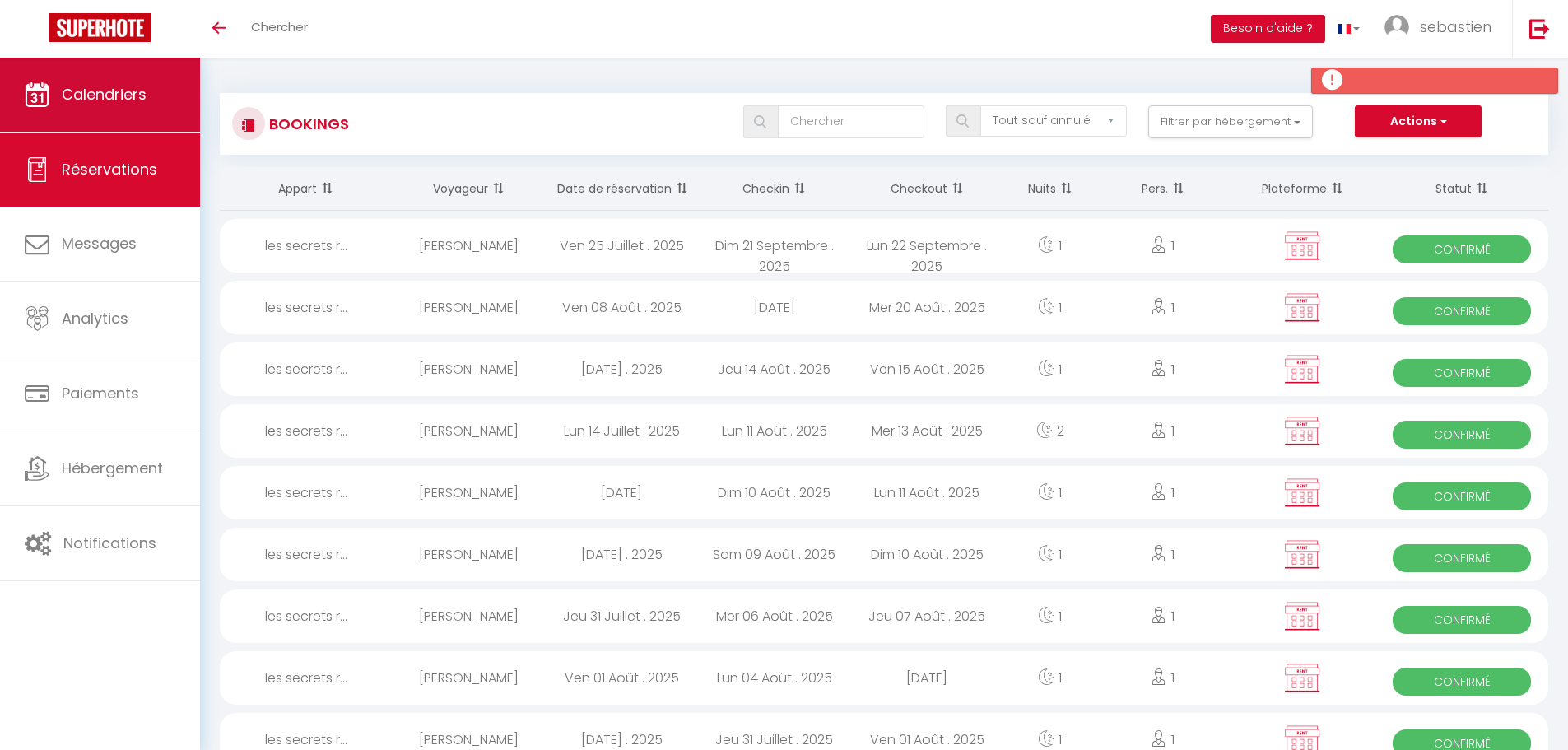
click at [128, 87] on span "Calendriers" at bounding box center [104, 94] width 85 height 21
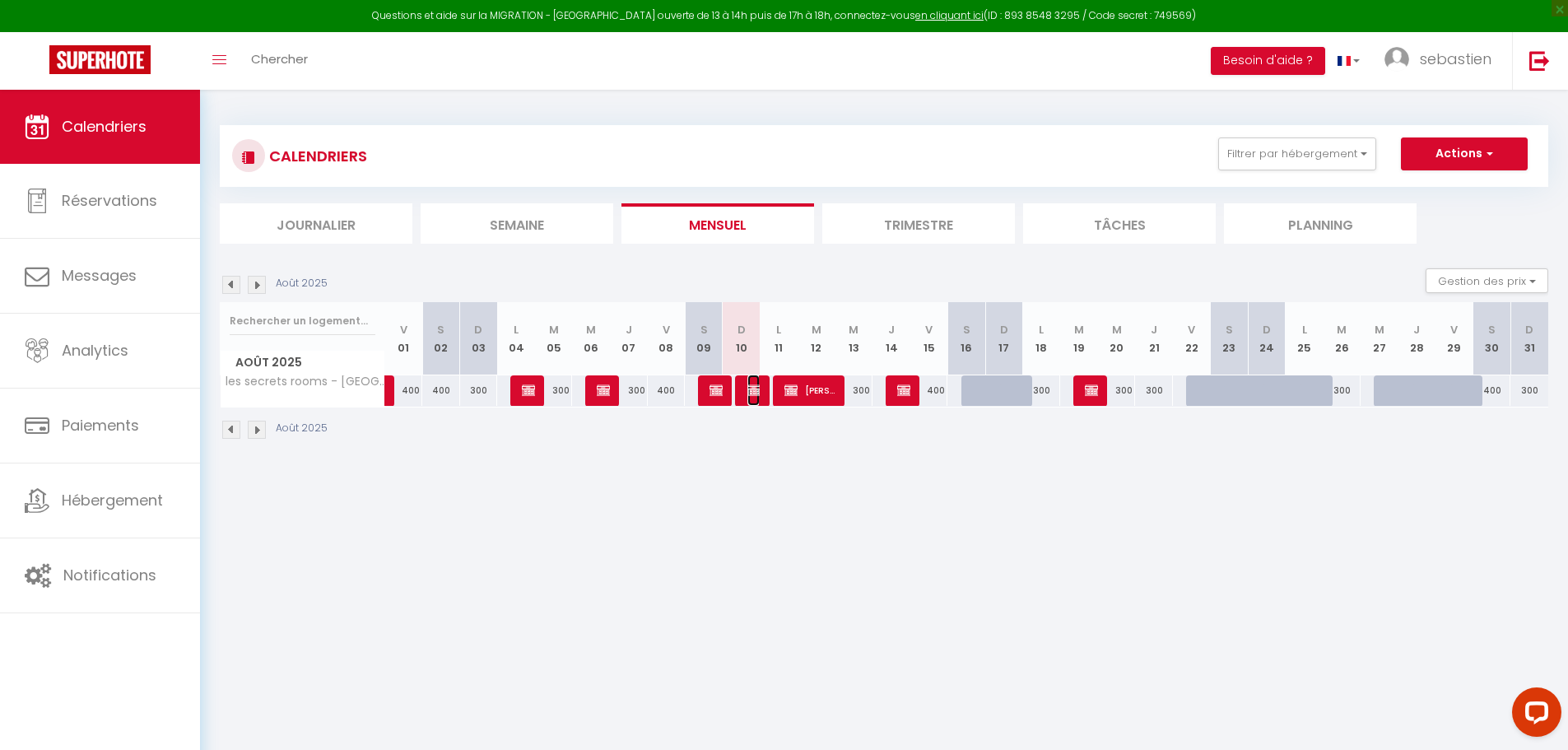
click at [750, 387] on img at bounding box center [753, 390] width 13 height 13
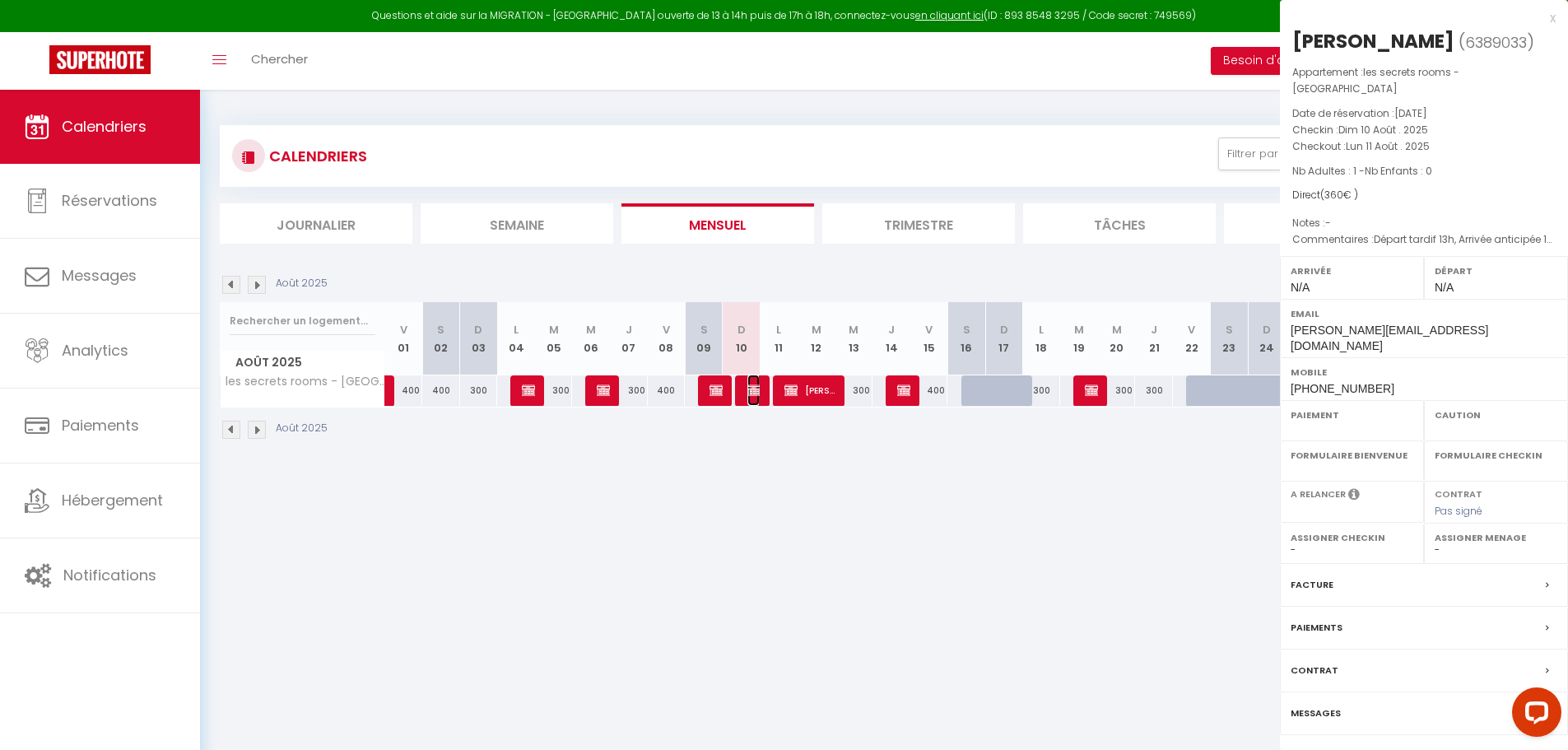
select select "OK"
select select "0"
select select "1"
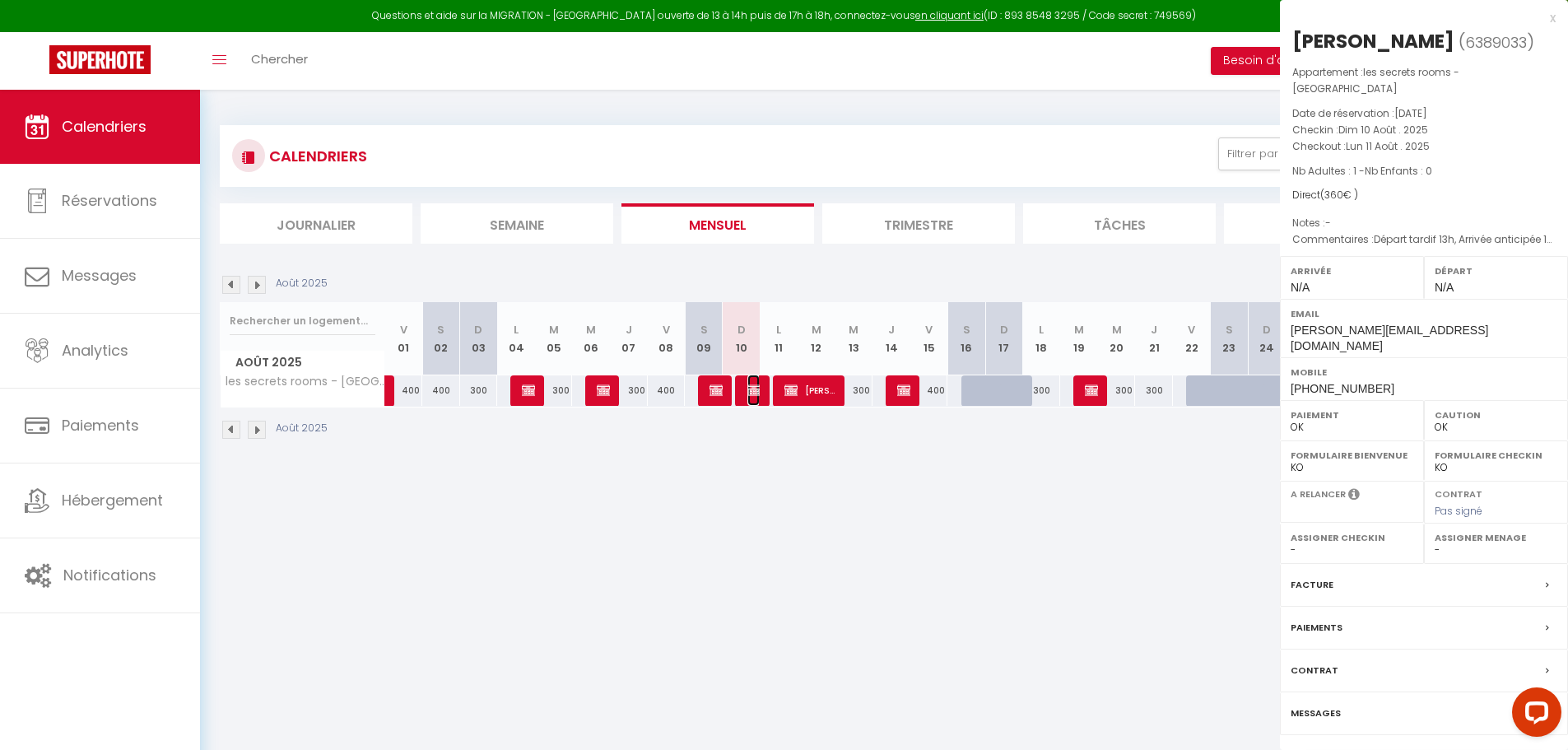
select select
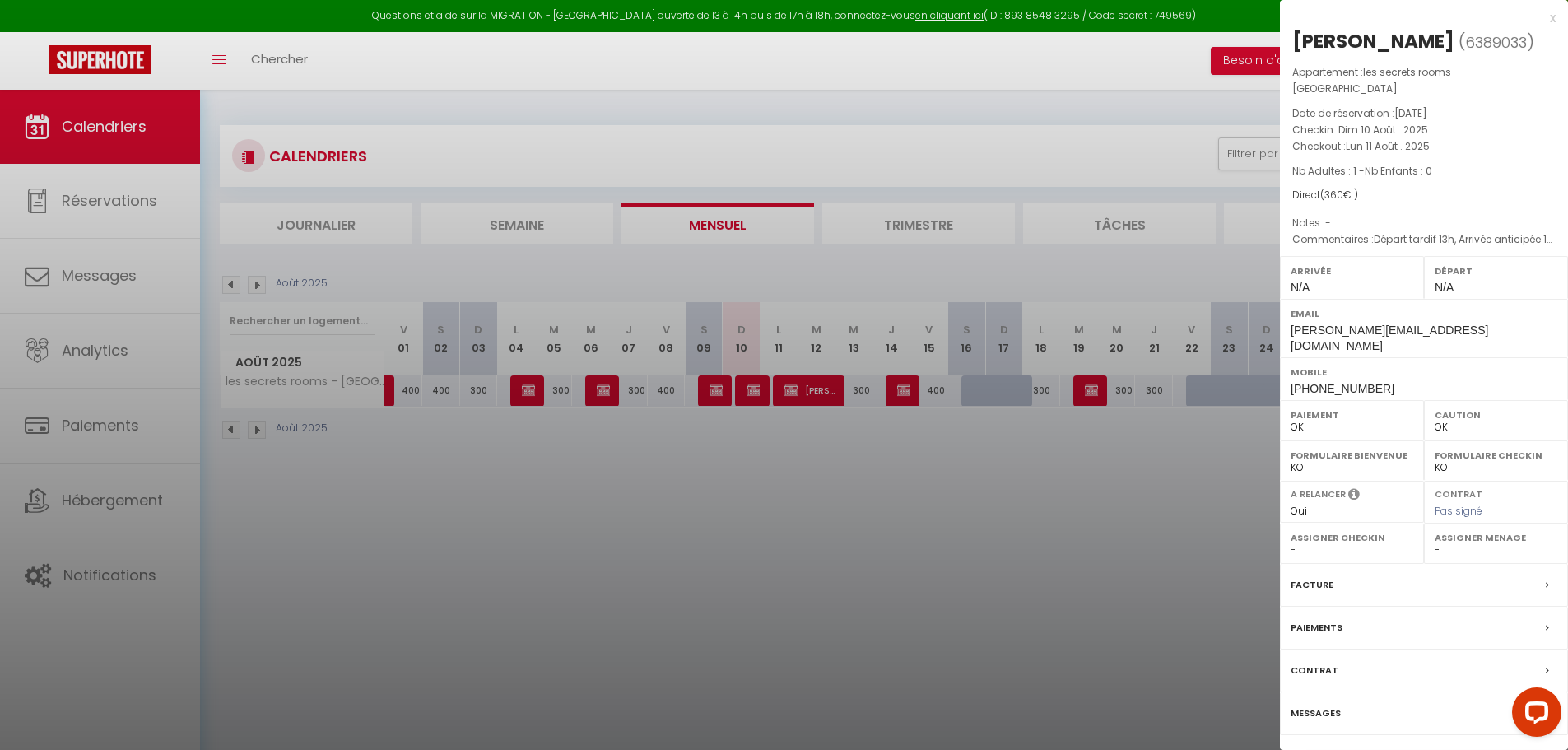
click at [1401, 749] on link "Détails de la réservation" at bounding box center [1424, 763] width 237 height 21
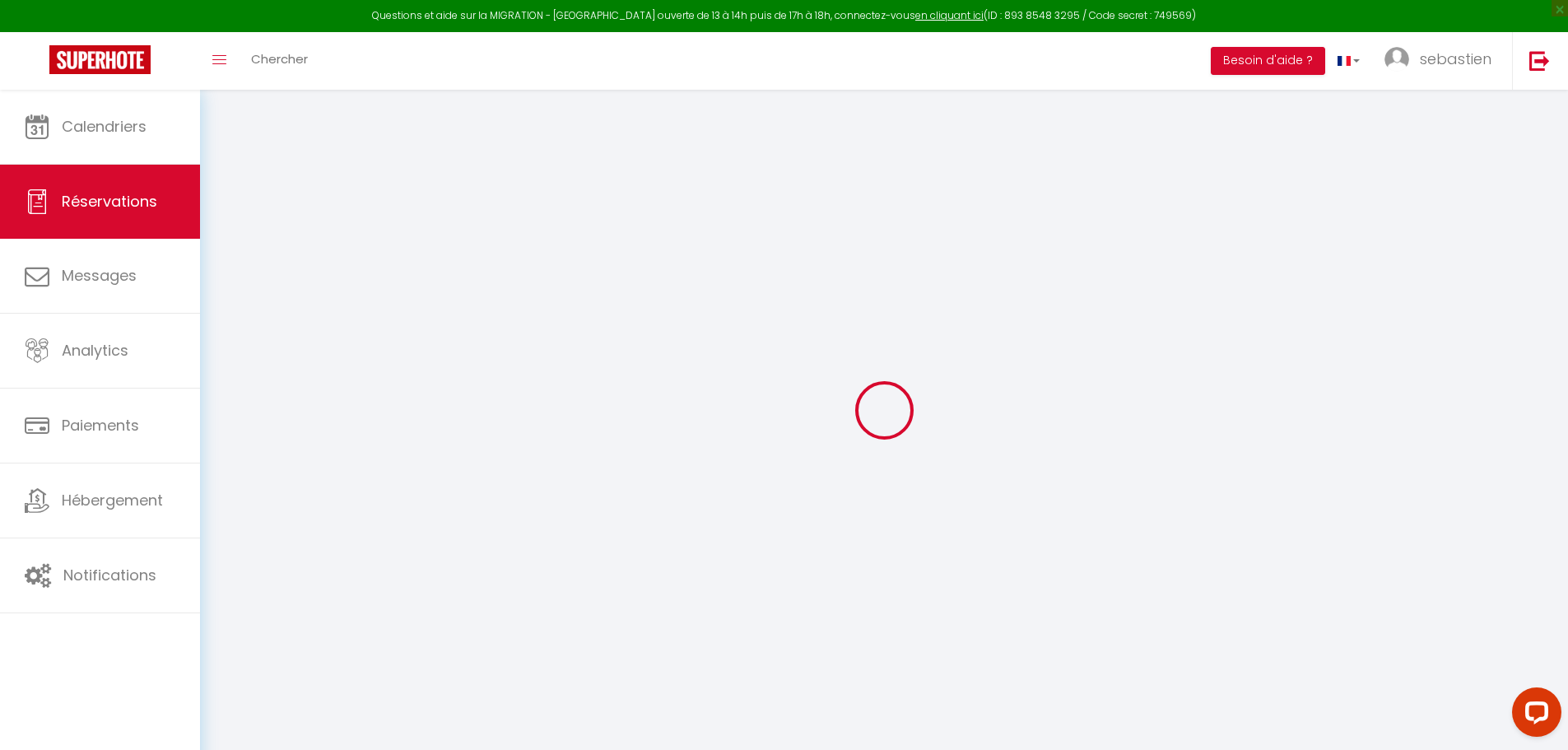
select select
checkbox input "false"
select select
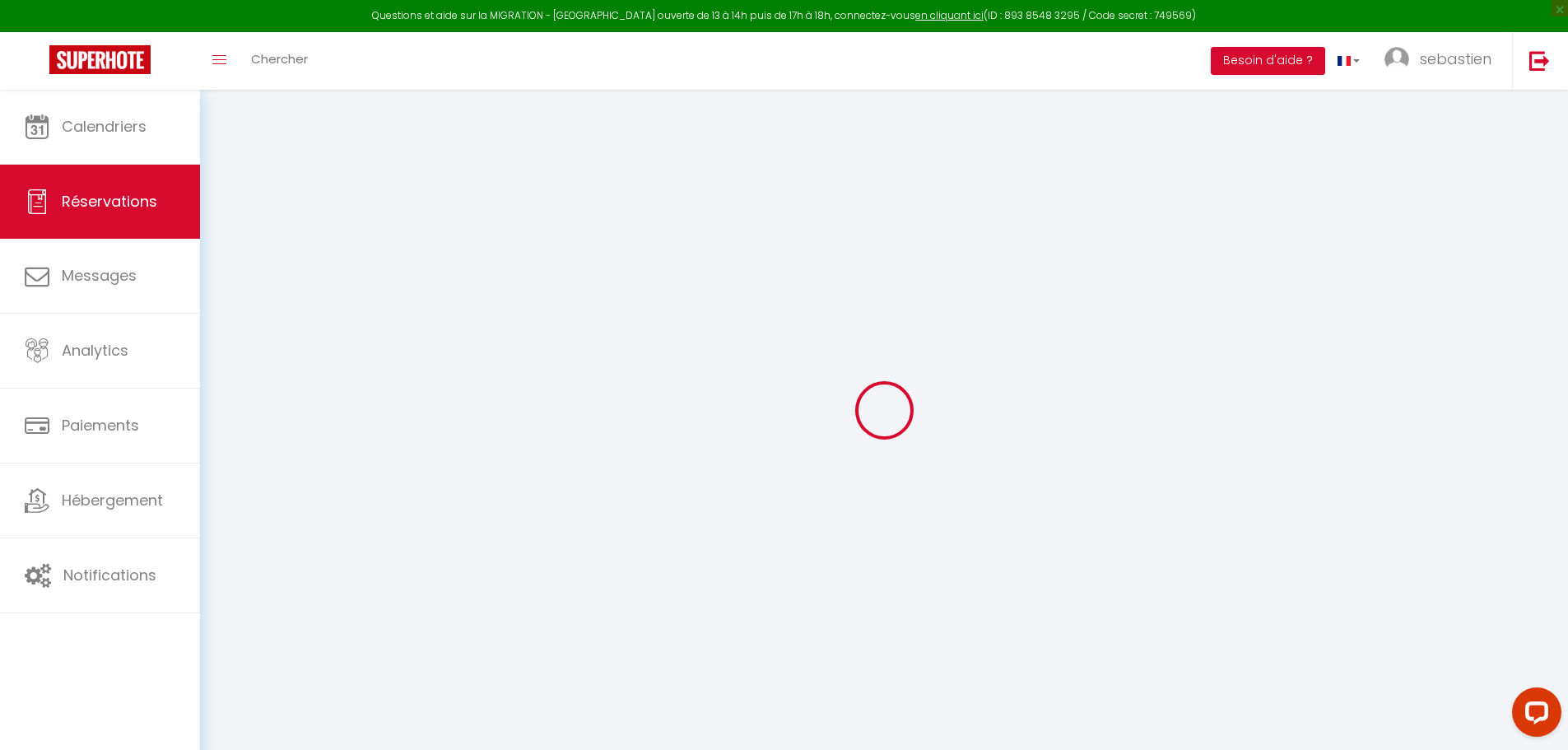
checkbox input "false"
type textarea "Départ tardif 13h, Arrivée anticipée 16h"
select select
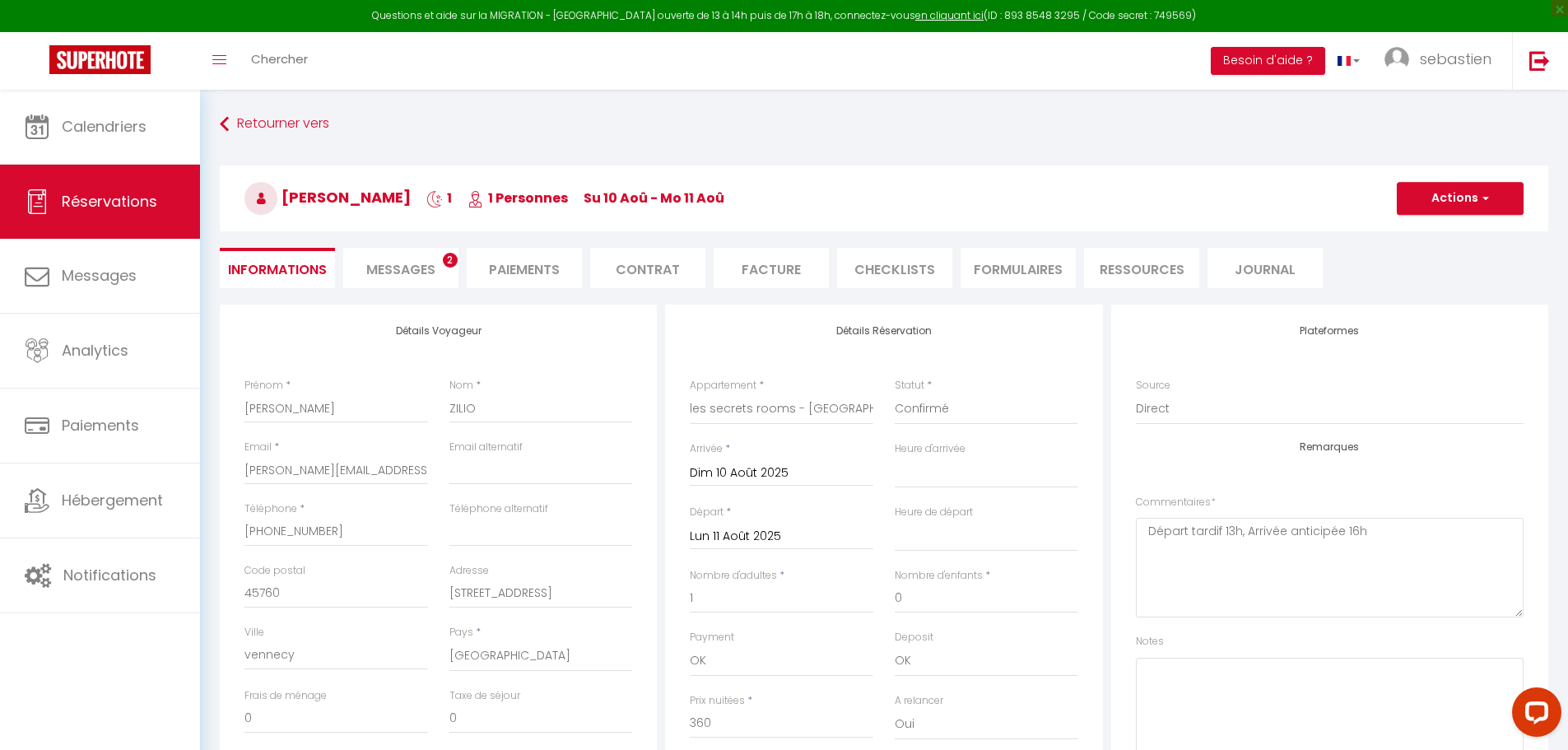
checkbox input "false"
select select
click at [427, 267] on span "Messages" at bounding box center [401, 269] width 69 height 19
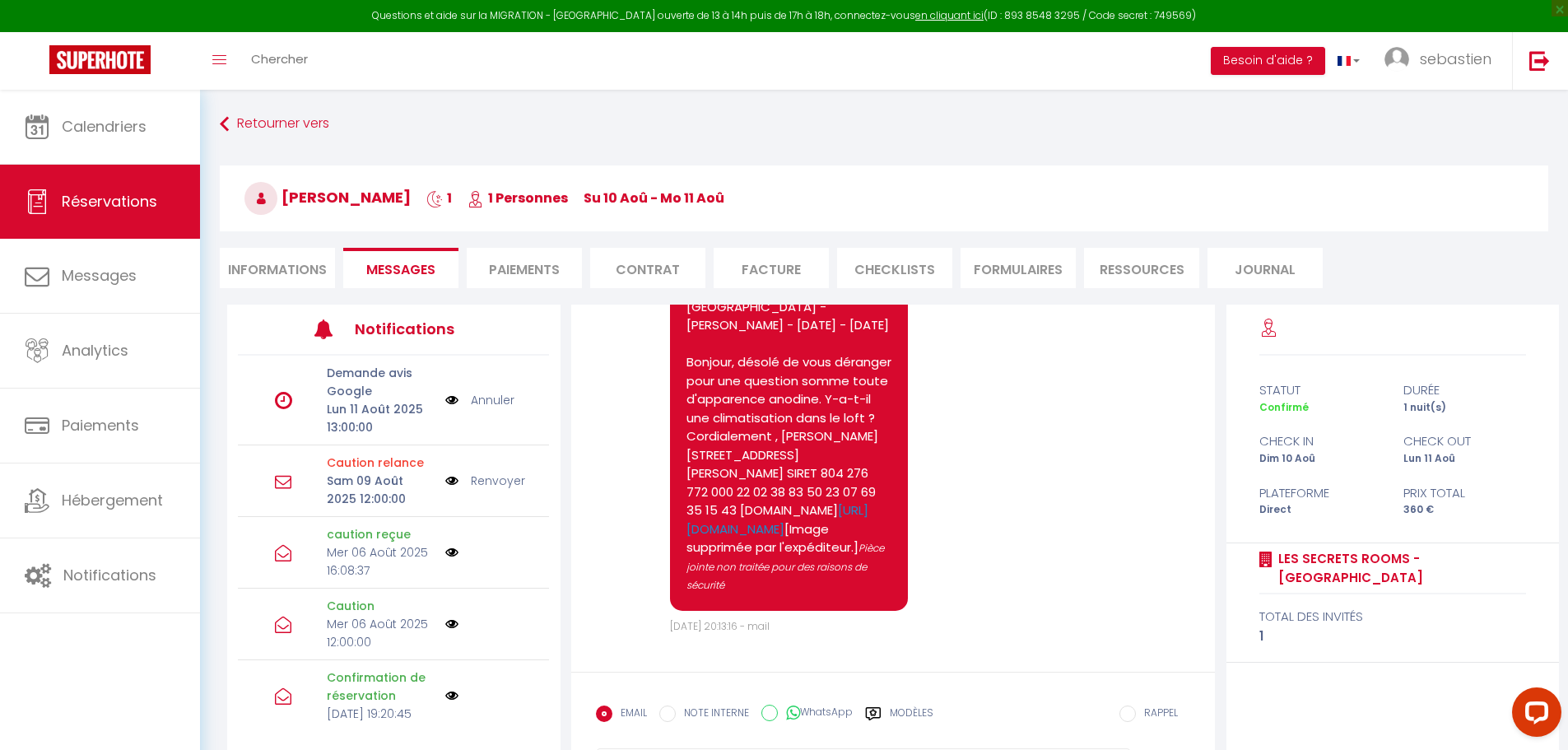
scroll to position [7262, 0]
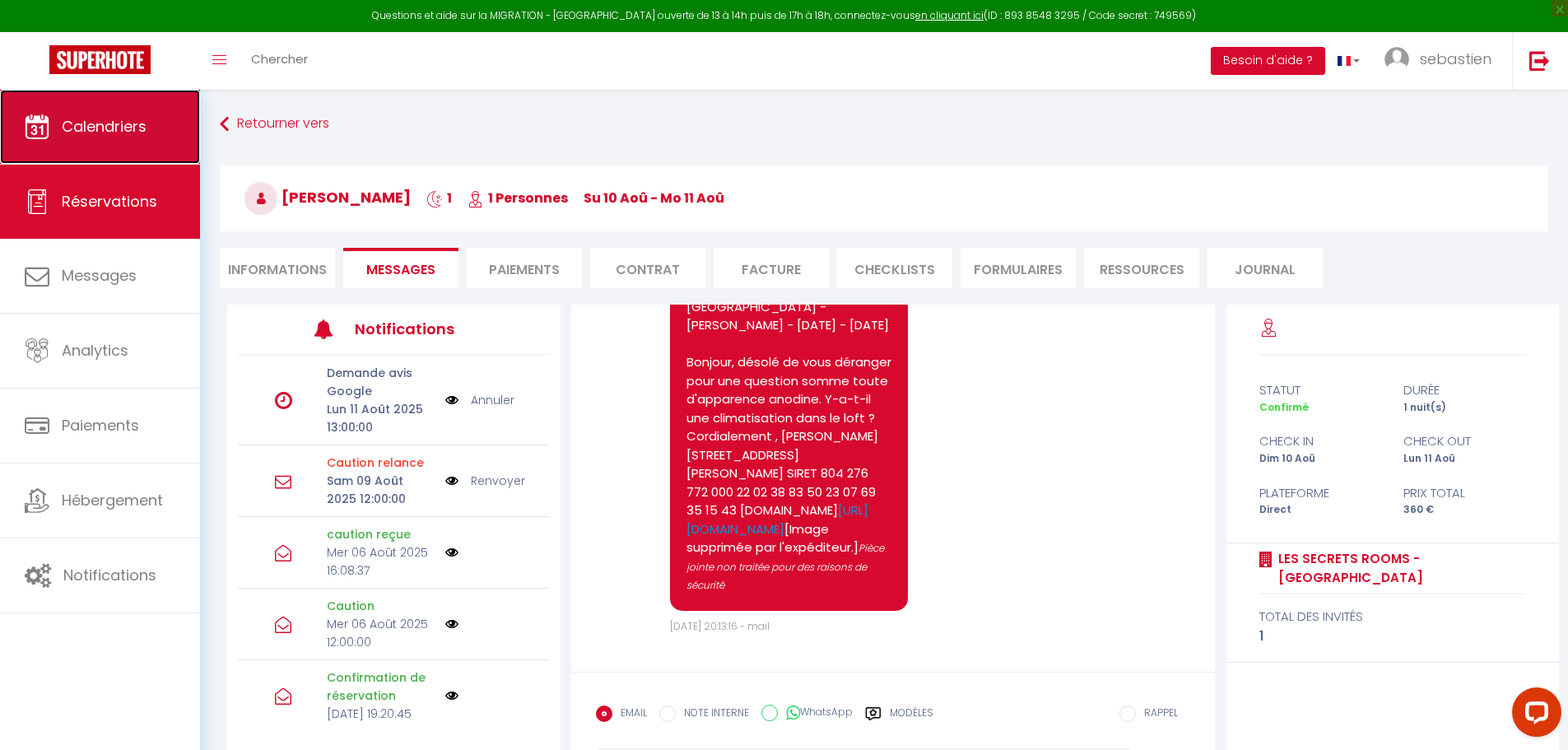
click at [100, 131] on span "Calendriers" at bounding box center [104, 126] width 85 height 21
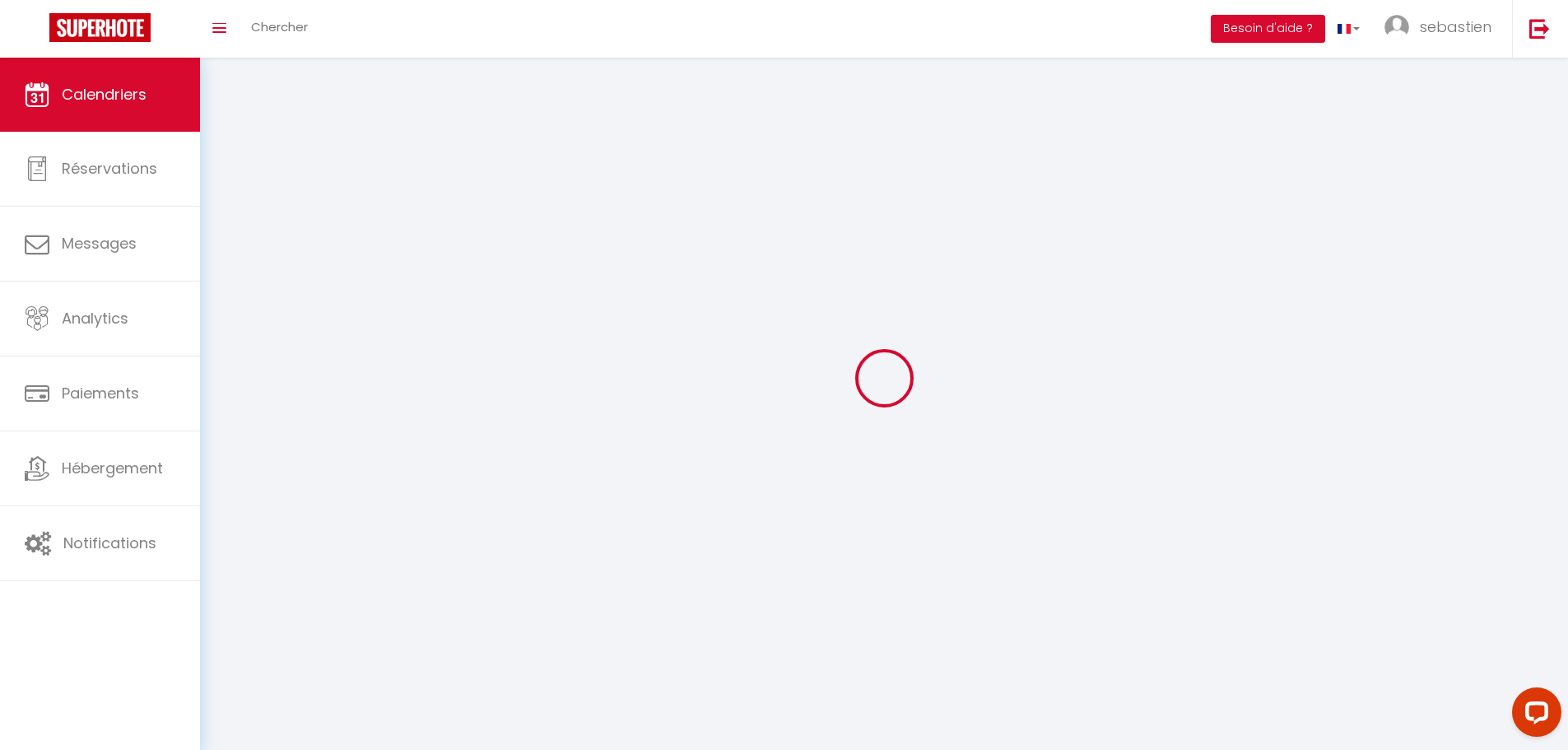
select select
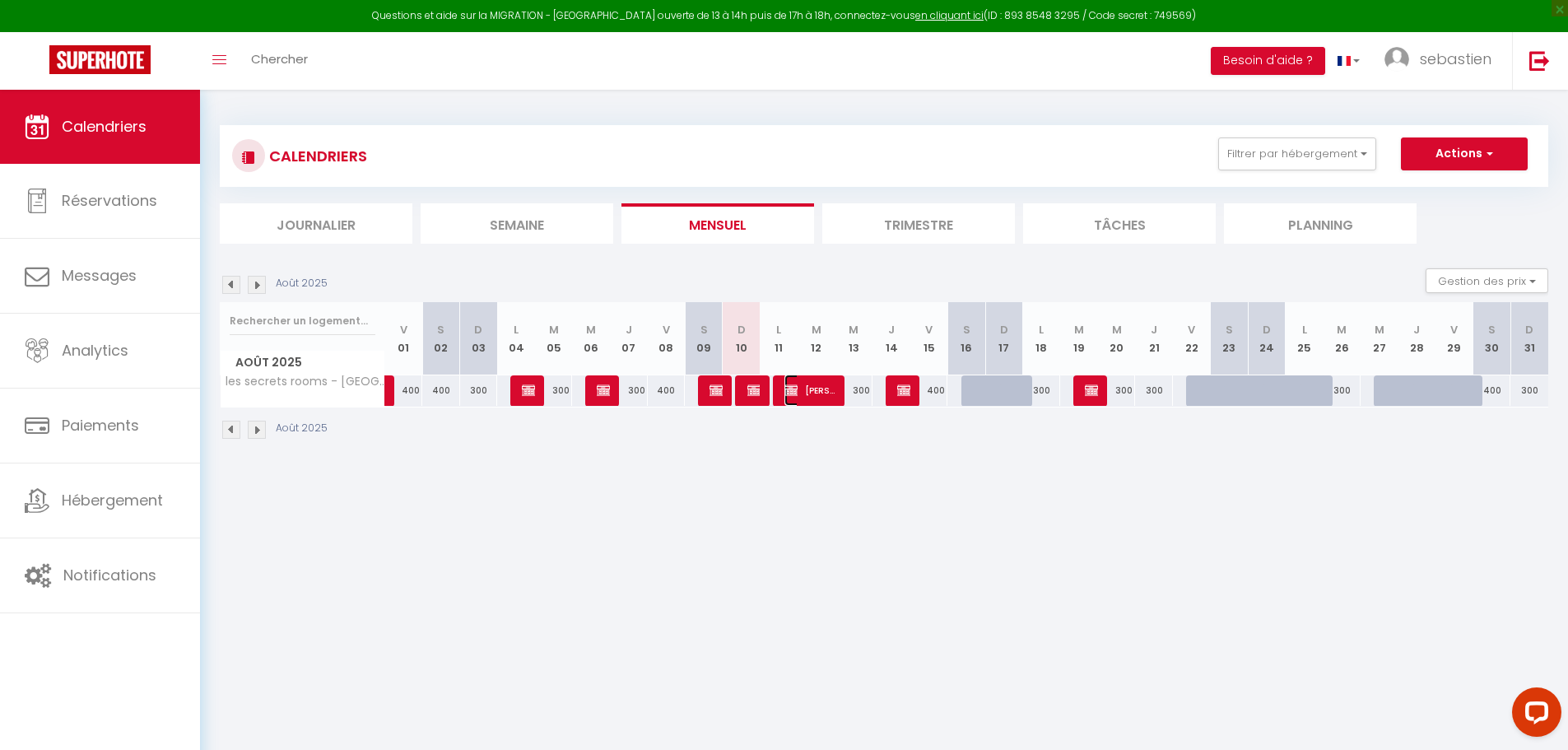
click at [804, 392] on span "[PERSON_NAME]" at bounding box center [809, 390] width 50 height 31
select select "OK"
select select "0"
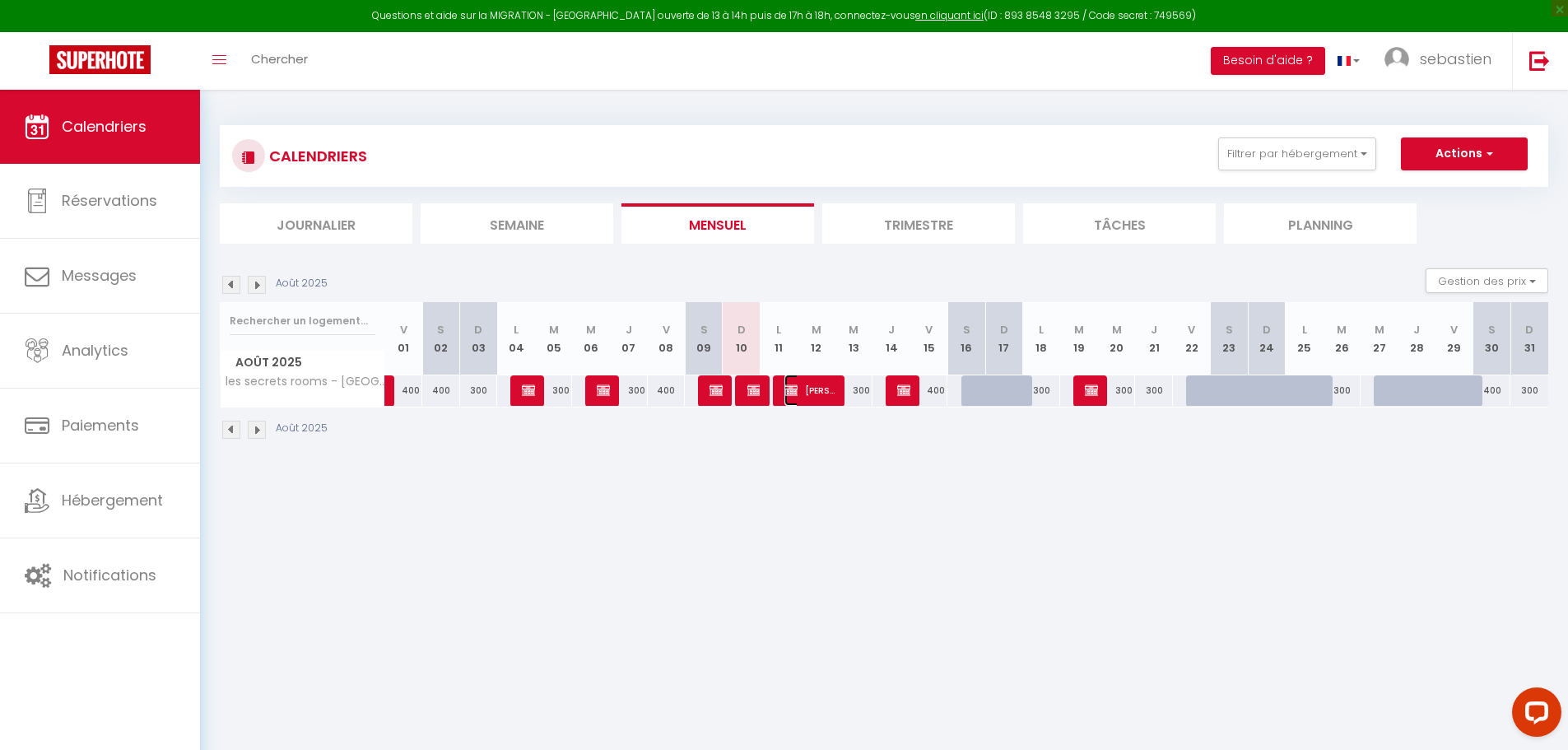
select select "1"
select select
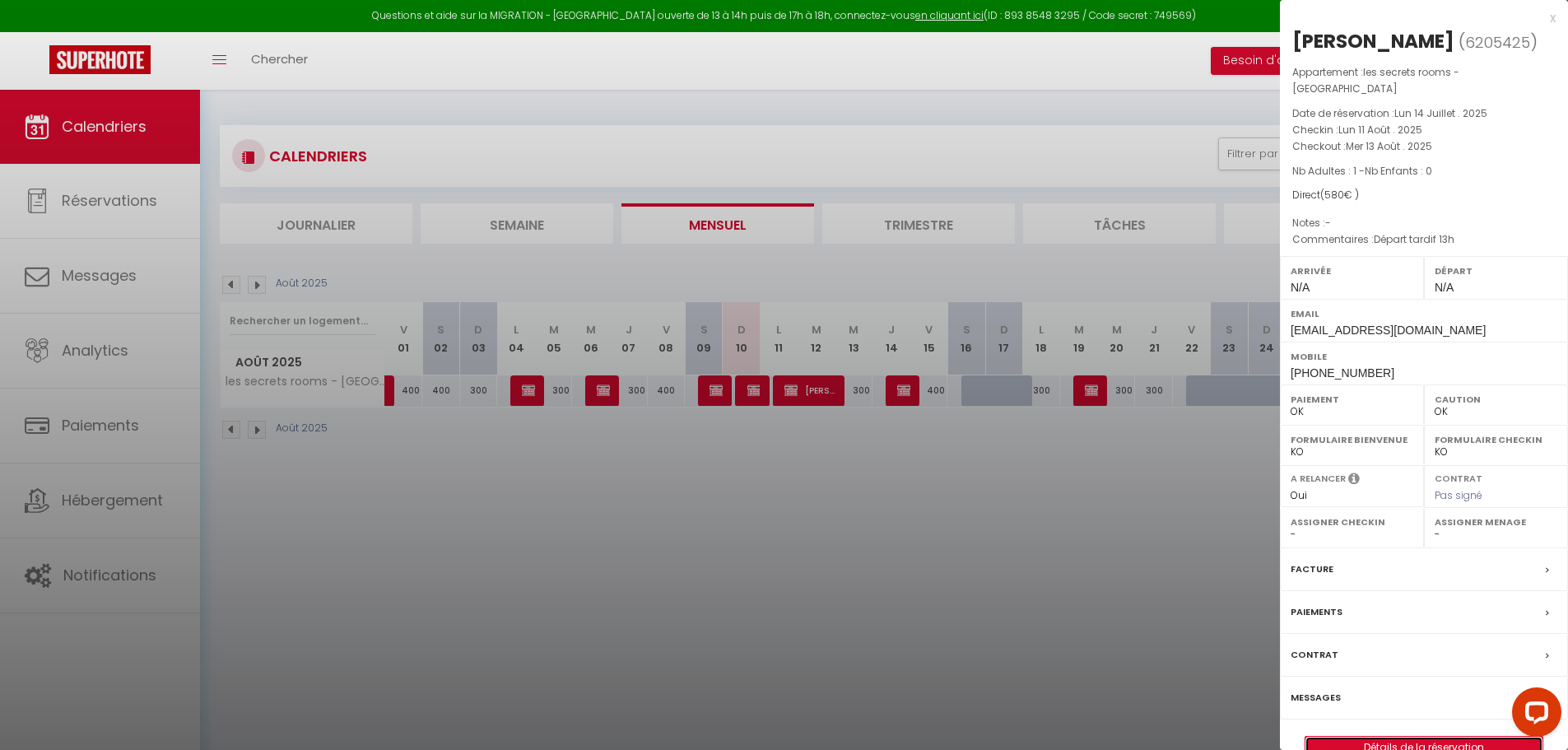
click at [1429, 736] on link "Détails de la réservation" at bounding box center [1424, 746] width 237 height 21
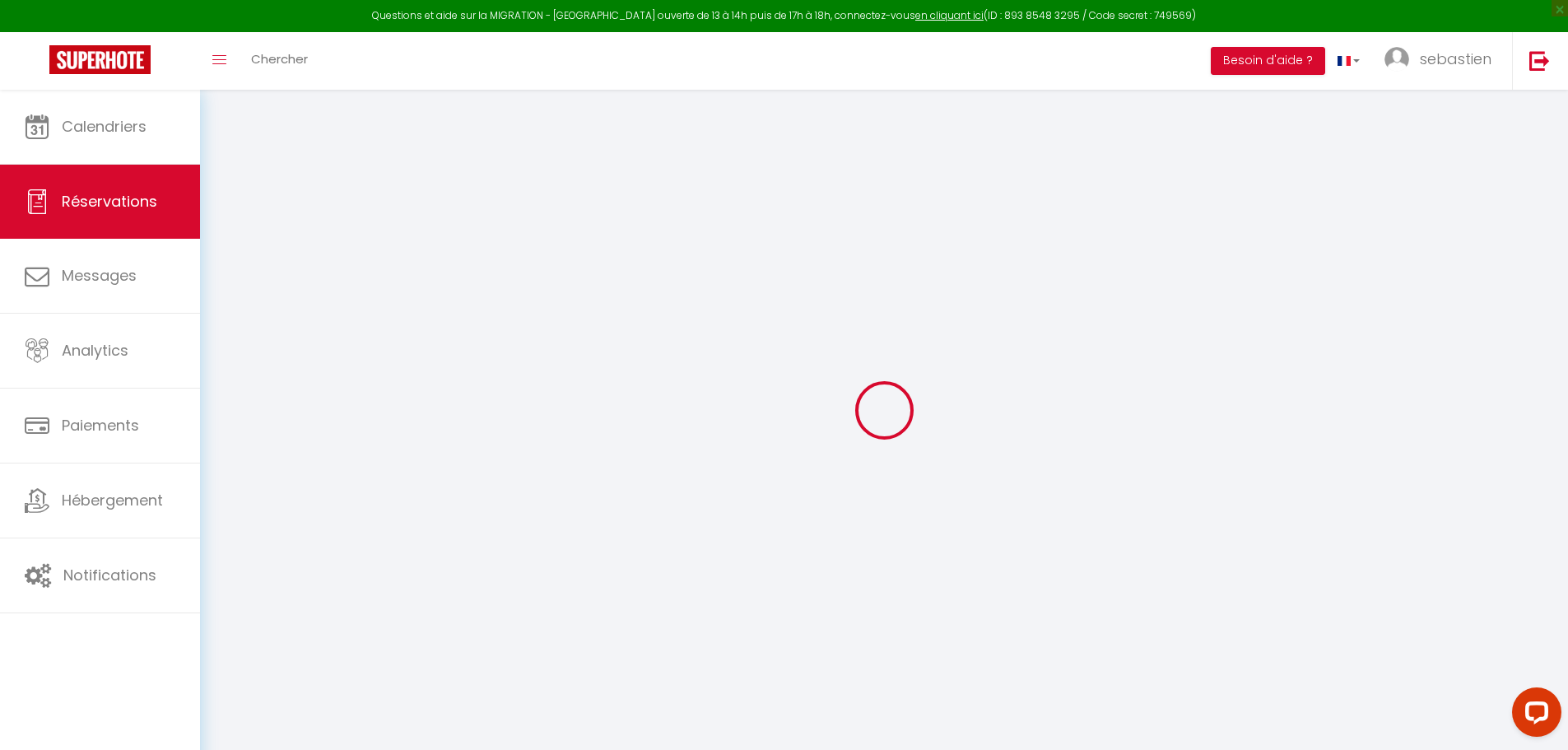
type input "[PERSON_NAME]"
type input "Moro"
type input "[EMAIL_ADDRESS][DOMAIN_NAME]"
type input "[PHONE_NUMBER]"
type input "41120"
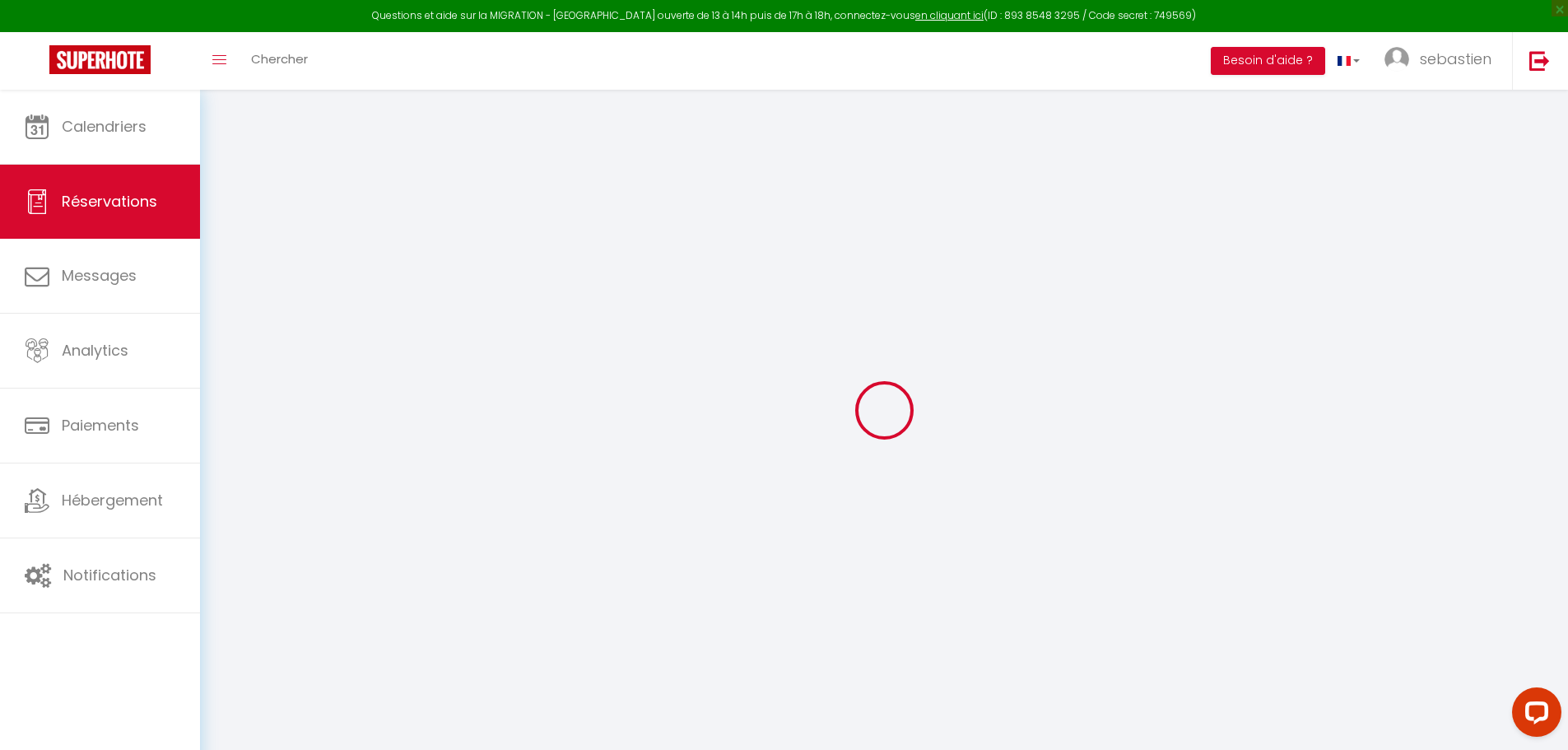
type input "[STREET_ADDRESS]"
type input "Cellettes"
select select "FR"
select select "51144"
select select "1"
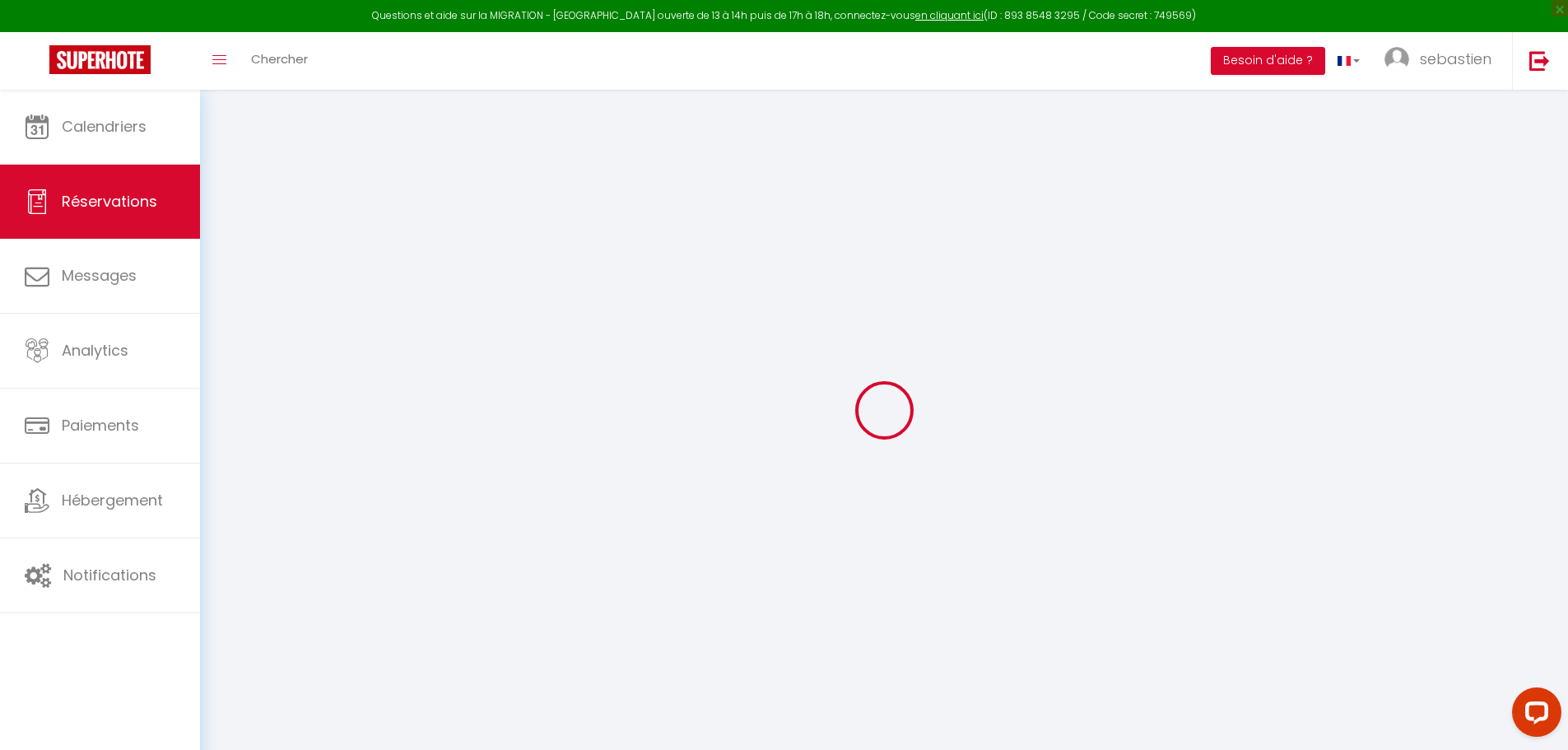
type input "Lun 11 Août 2025"
select select
type input "Mer 13 Août 2025"
select select
type input "1"
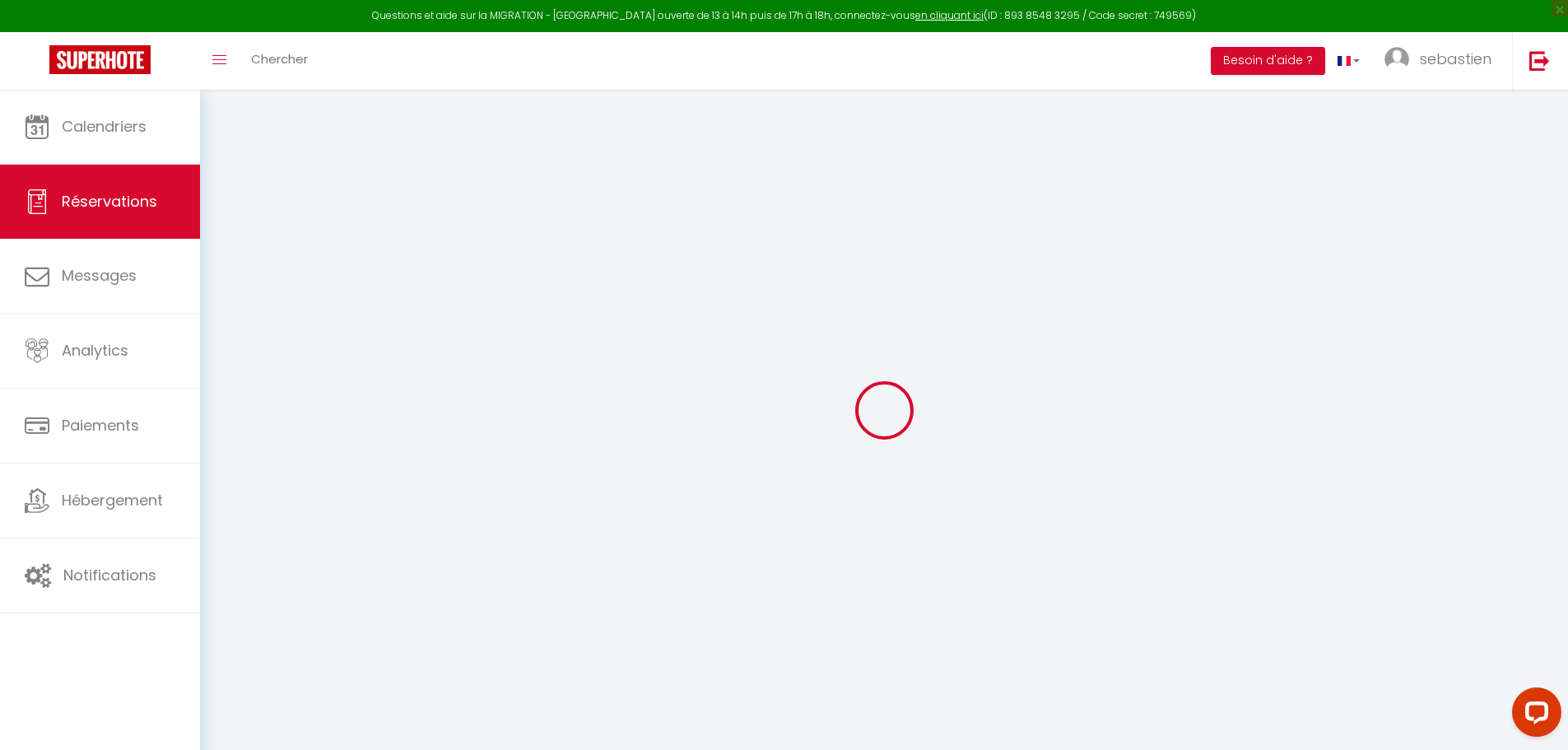
select select "12"
select select "15"
type input "580"
checkbox input "false"
type input "0"
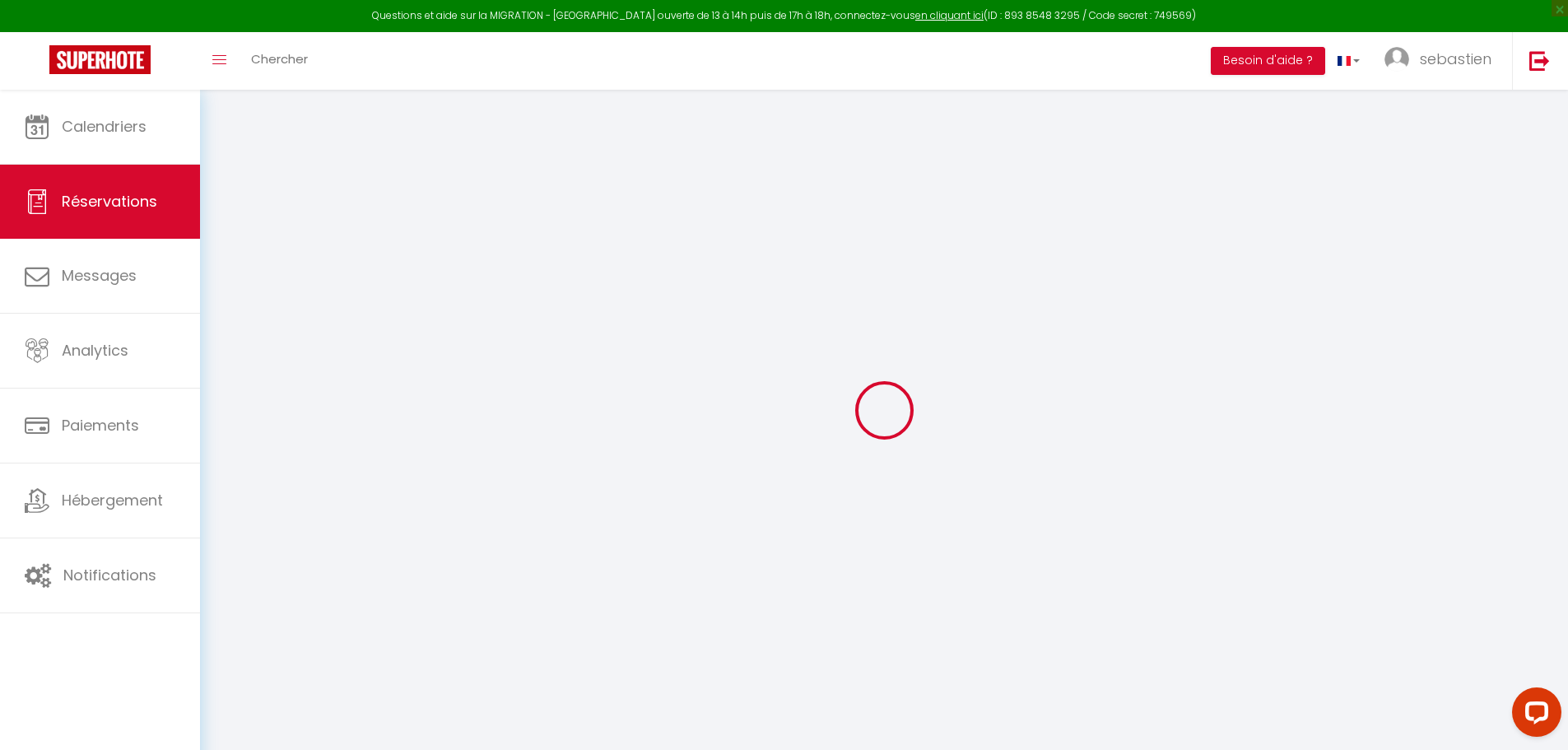
type input "0"
select select
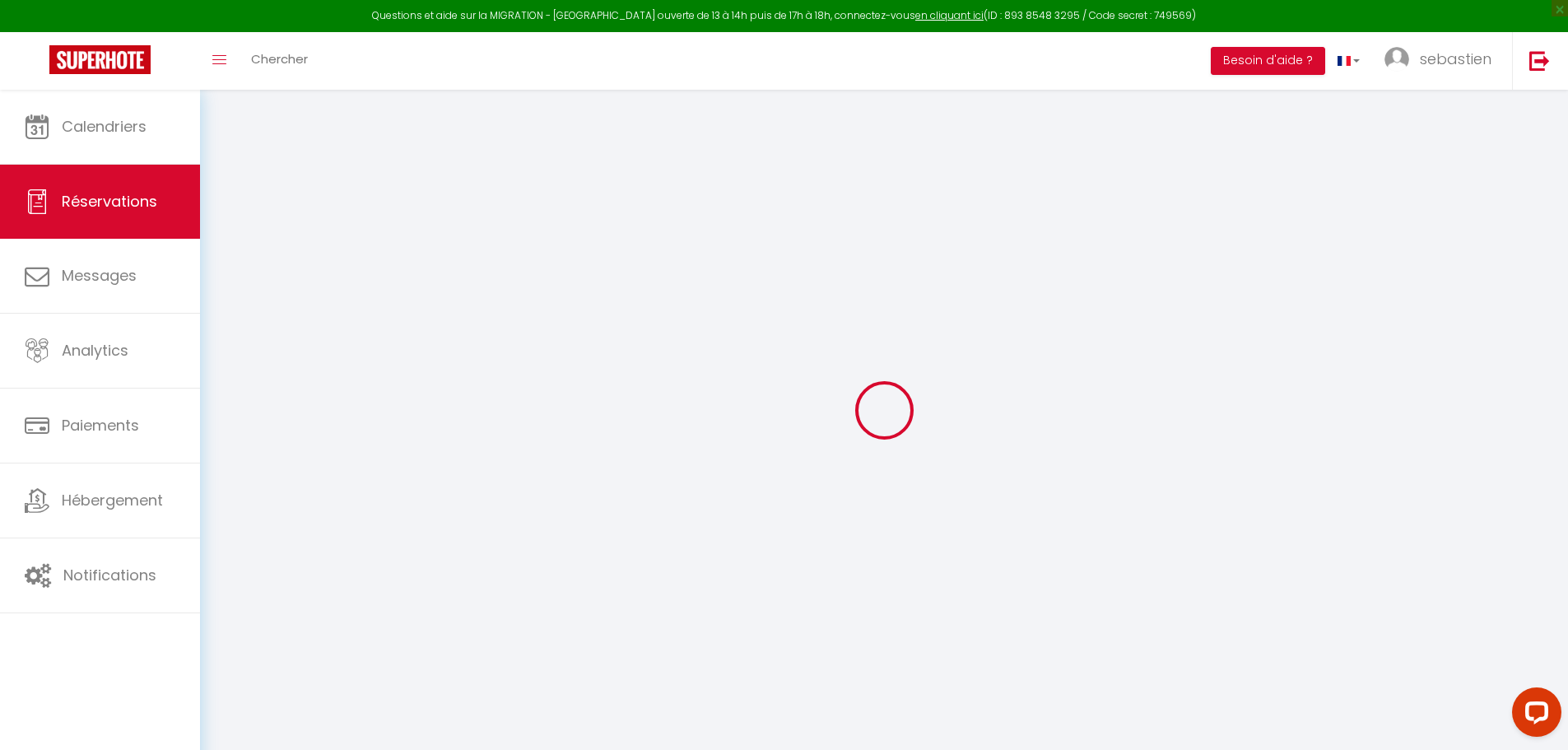
checkbox input "false"
select select
checkbox input "false"
select select
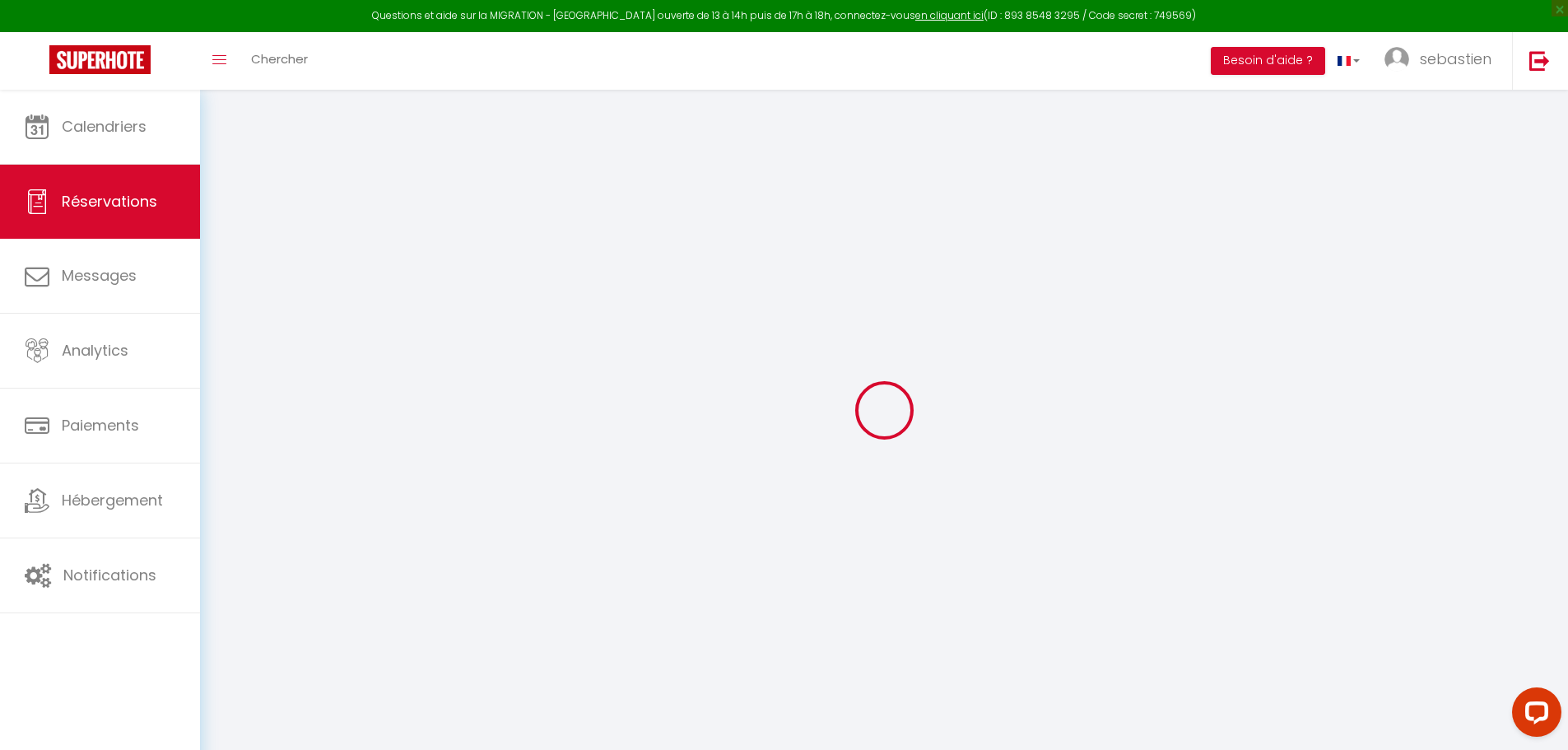
select select
checkbox input "false"
type textarea "Départ tardif 13h"
select select
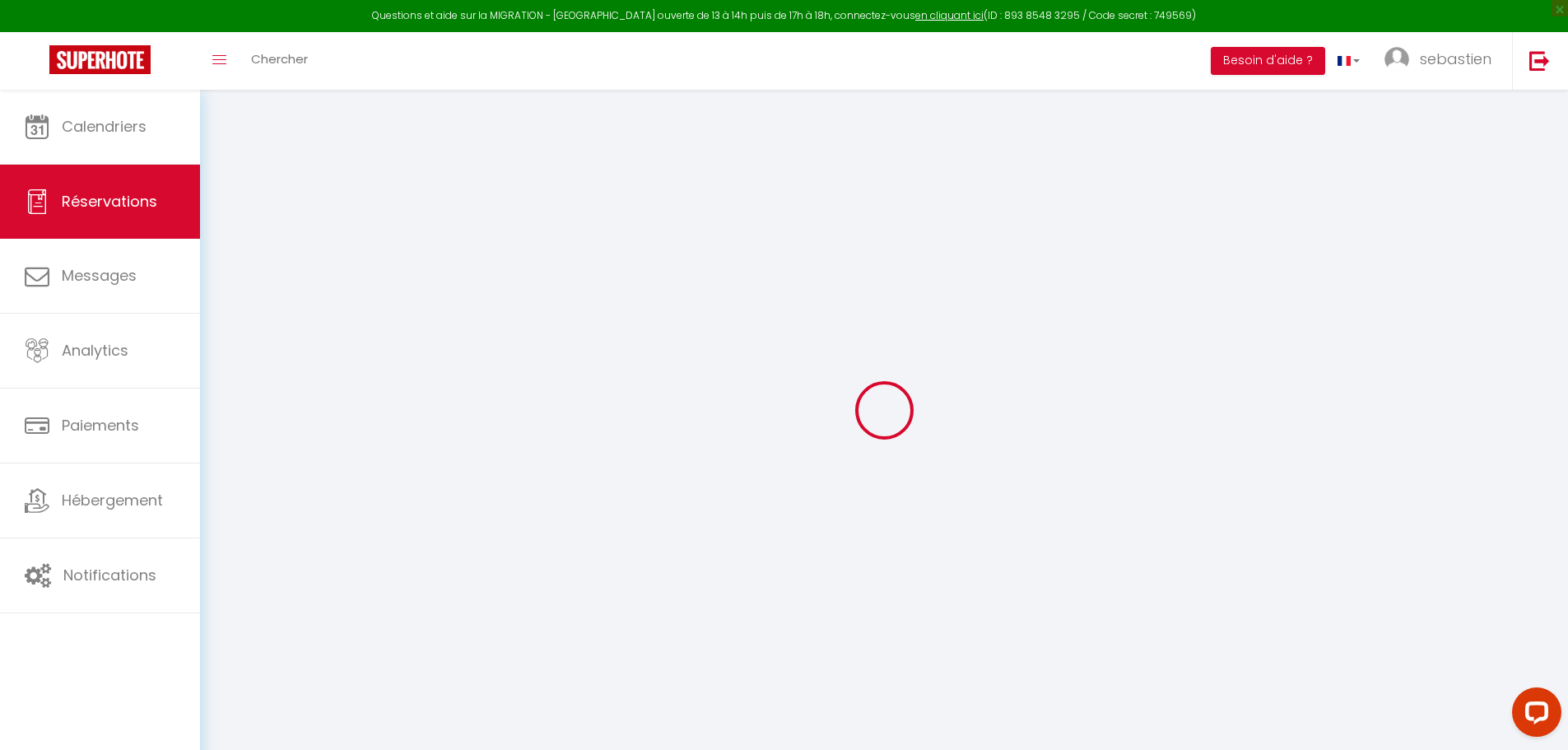
checkbox input "false"
select select
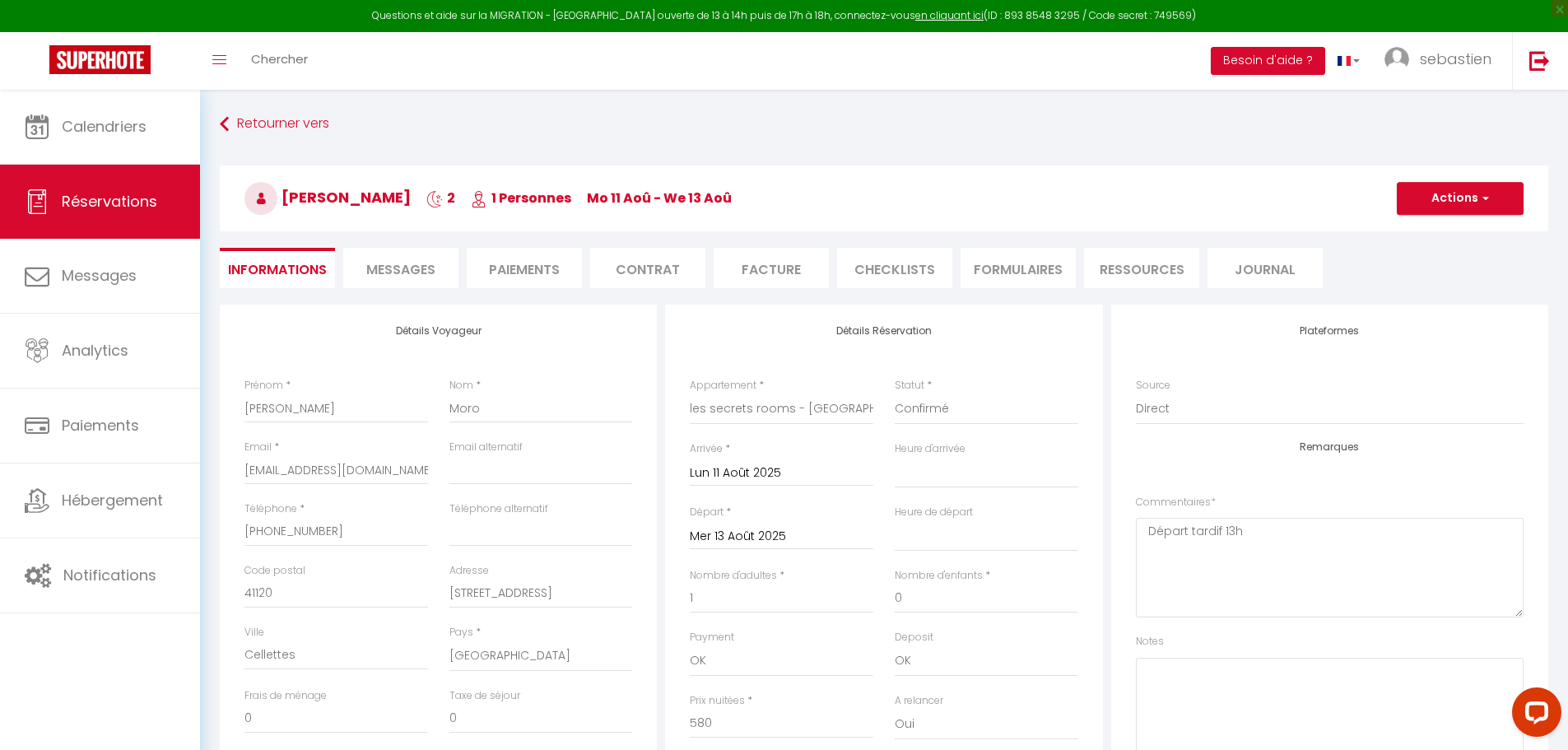
click at [416, 262] on span "Messages" at bounding box center [401, 269] width 69 height 19
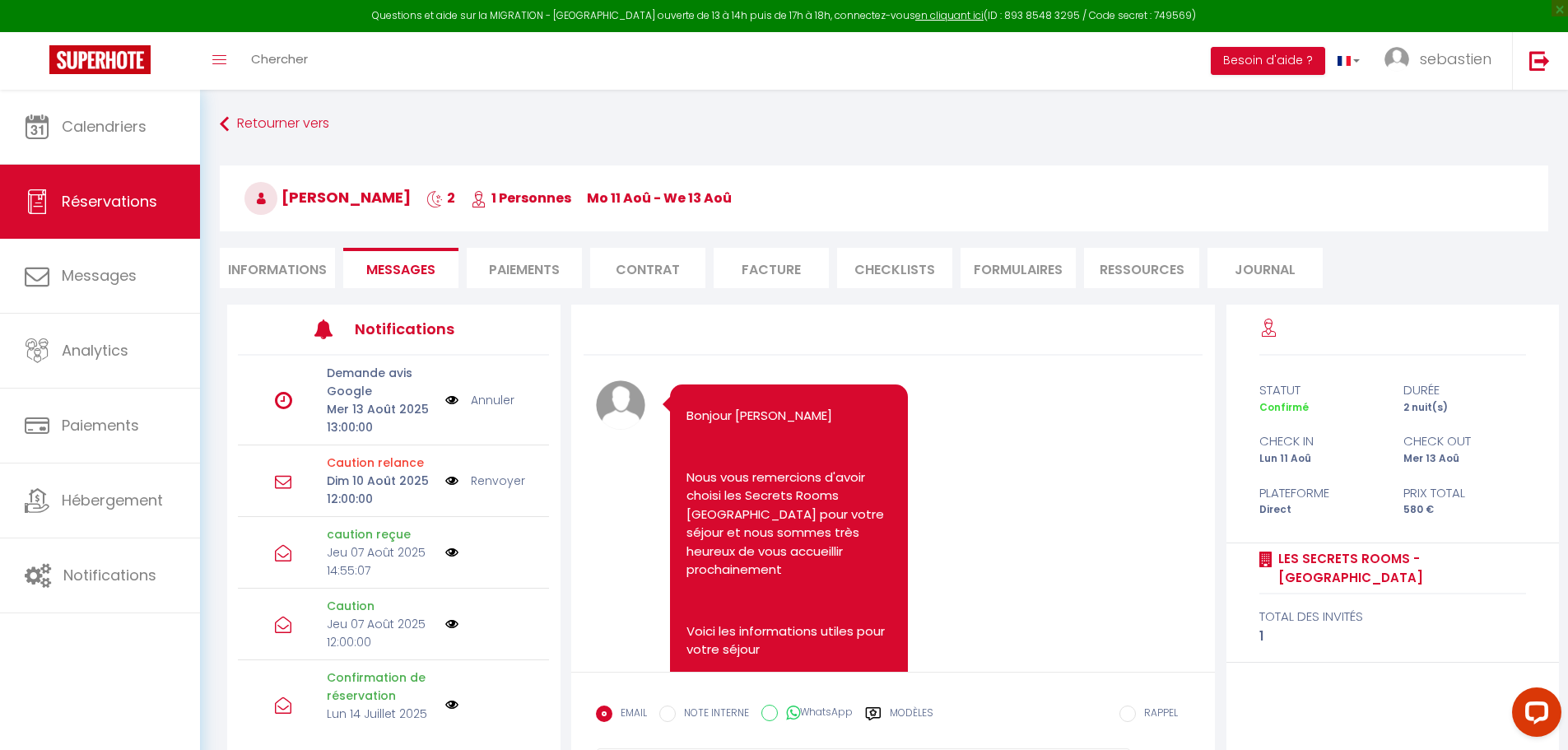
click at [903, 716] on label "Modèles" at bounding box center [911, 720] width 44 height 29
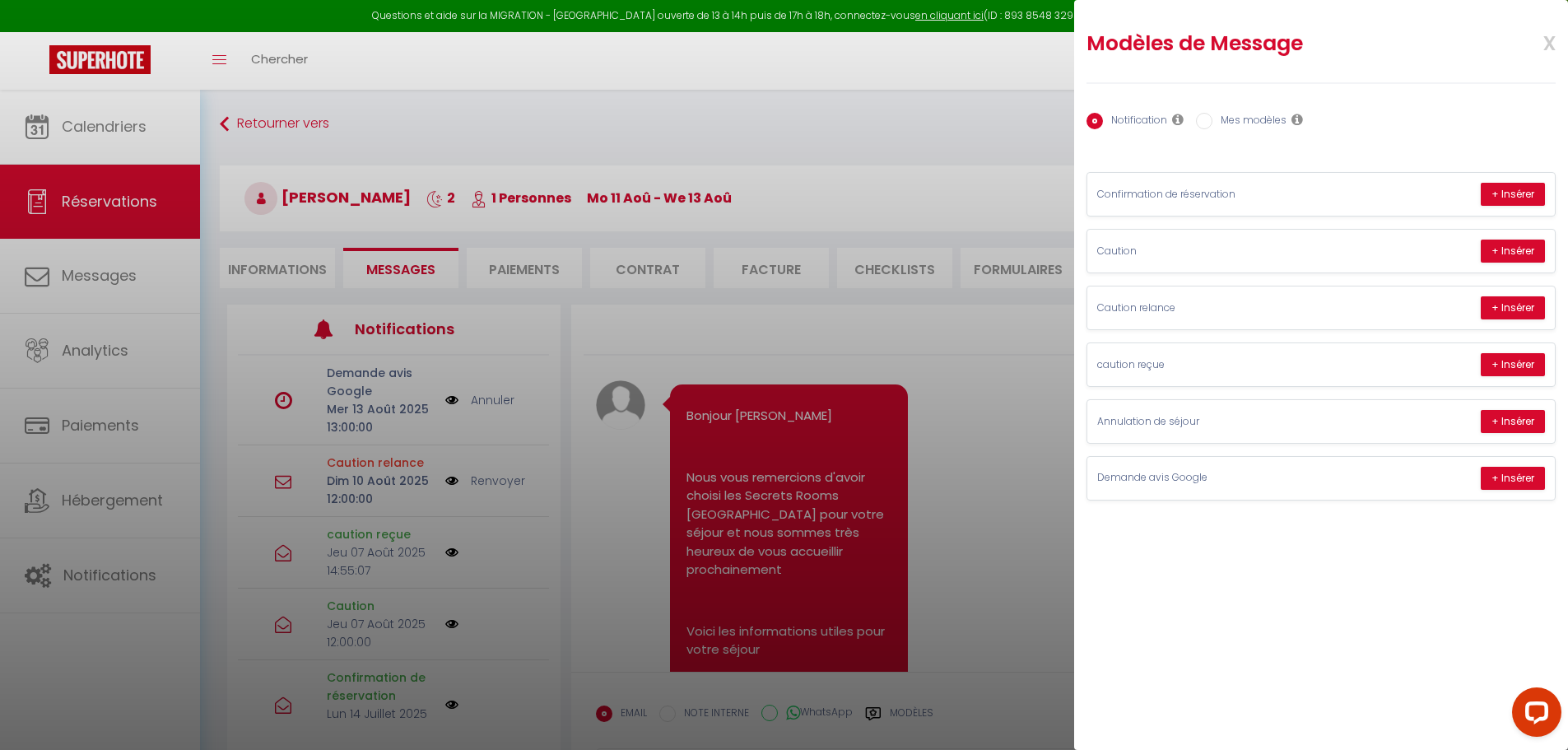
click at [1260, 124] on label "Mes modèles" at bounding box center [1248, 121] width 74 height 18
click at [1212, 124] on input "Mes modèles" at bounding box center [1204, 121] width 16 height 16
radio input "true"
radio input "false"
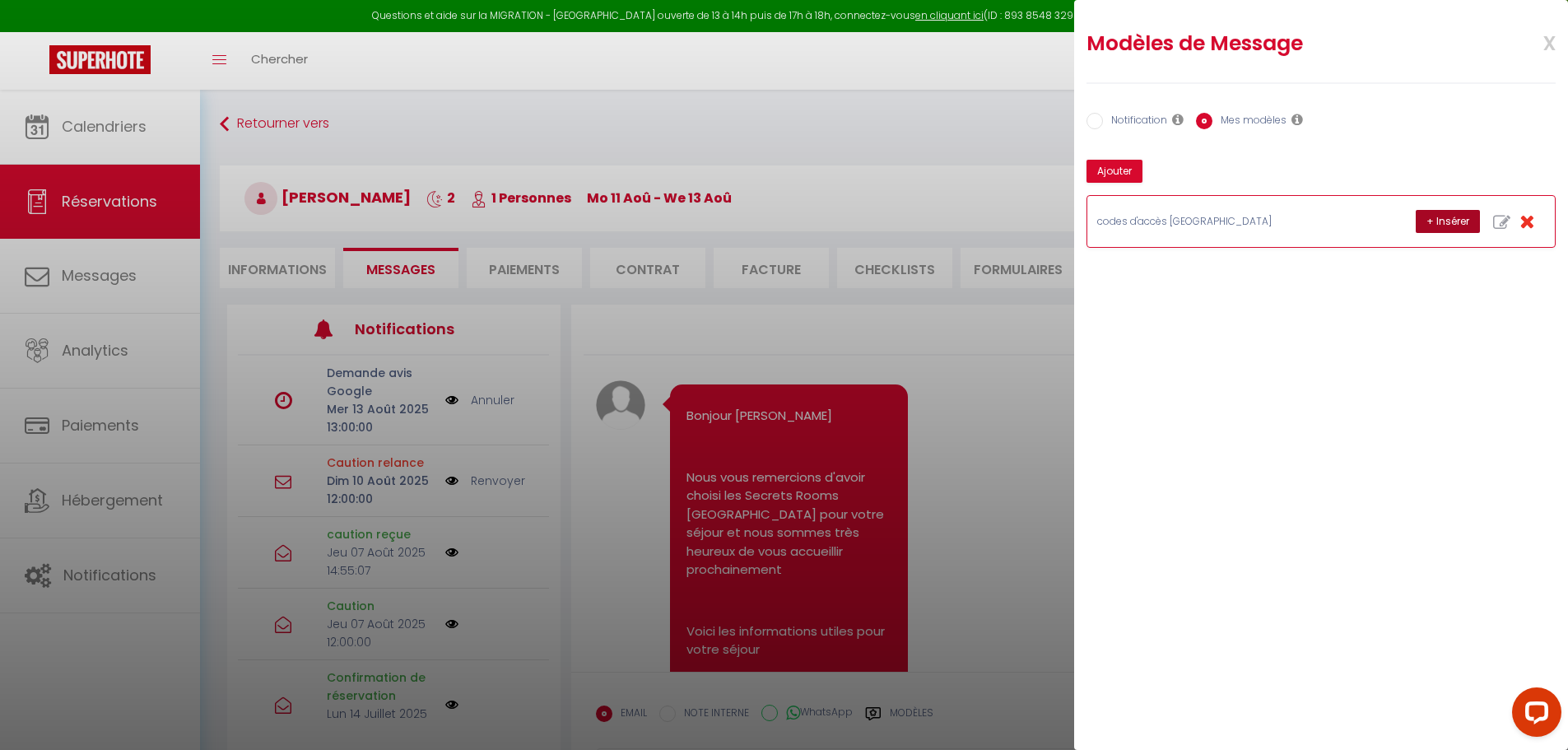
click at [1442, 214] on button "+ Insérer" at bounding box center [1447, 221] width 64 height 23
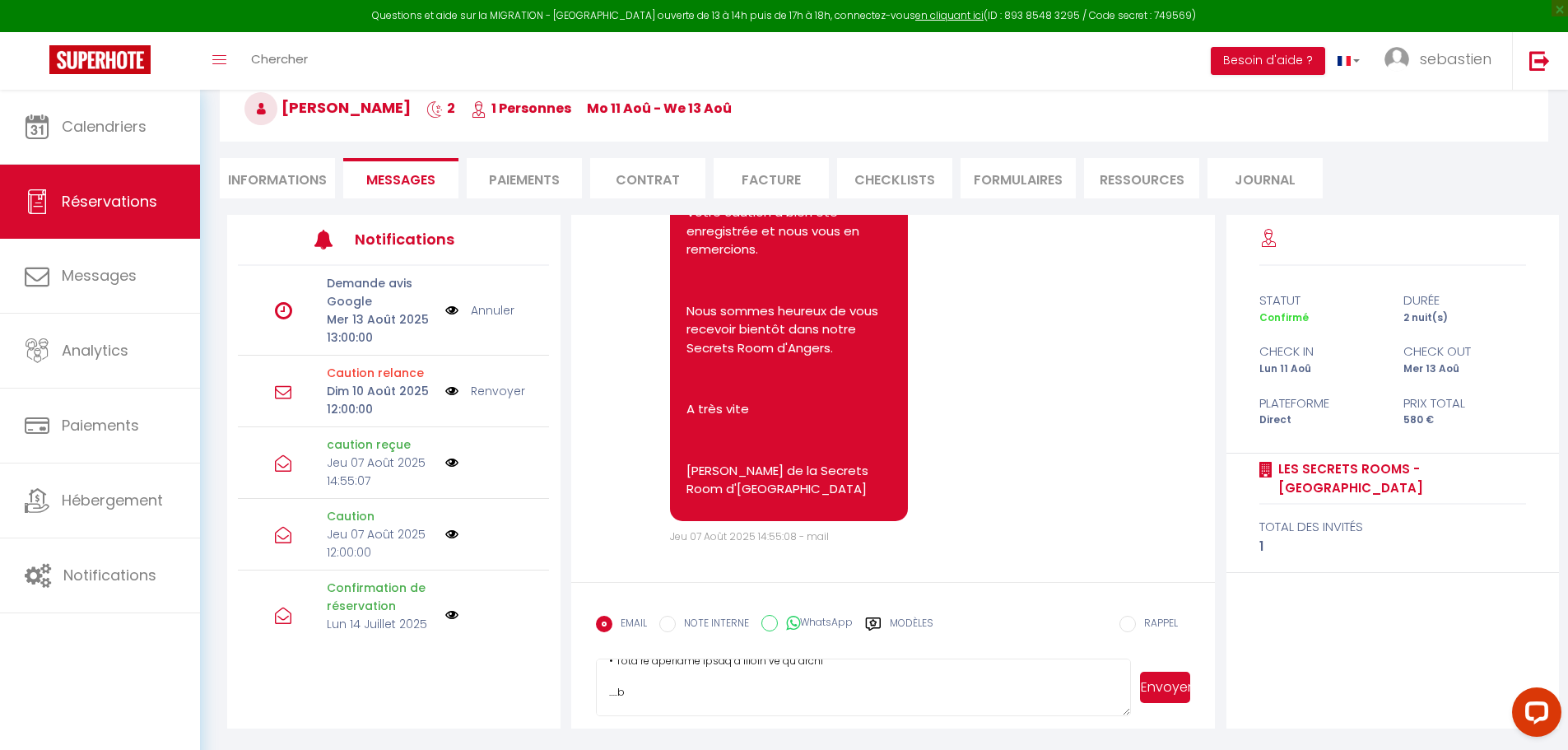
scroll to position [329, 0]
click at [620, 689] on textarea at bounding box center [863, 687] width 536 height 58
type textarea "Loremip Dolorsi, Amet consec adipi el sedd eiusmodt. Inci utlaboree dol magnaal…"
click at [1177, 677] on button "Envoyer" at bounding box center [1164, 687] width 50 height 31
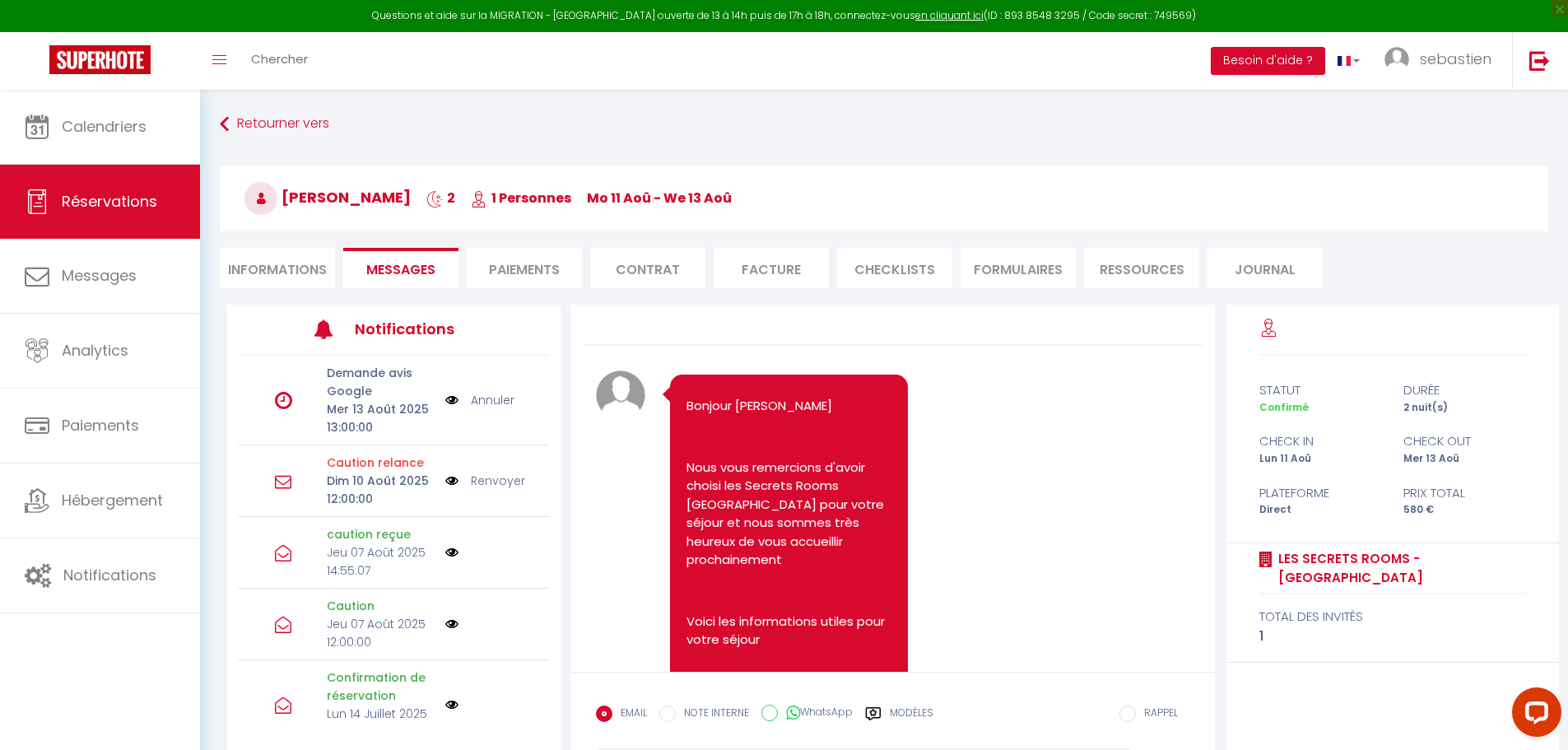
scroll to position [0, 0]
